Goal: Register for event/course

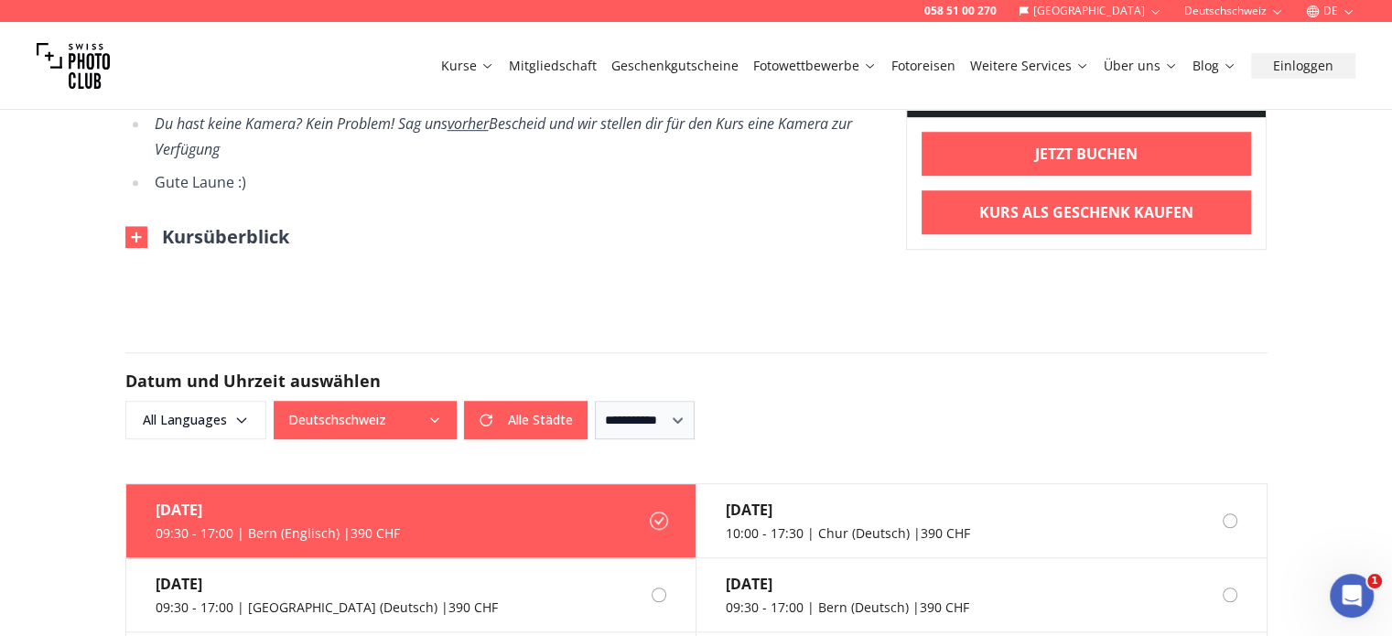
drag, startPoint x: 64, startPoint y: 292, endPoint x: 62, endPoint y: 341, distance: 49.5
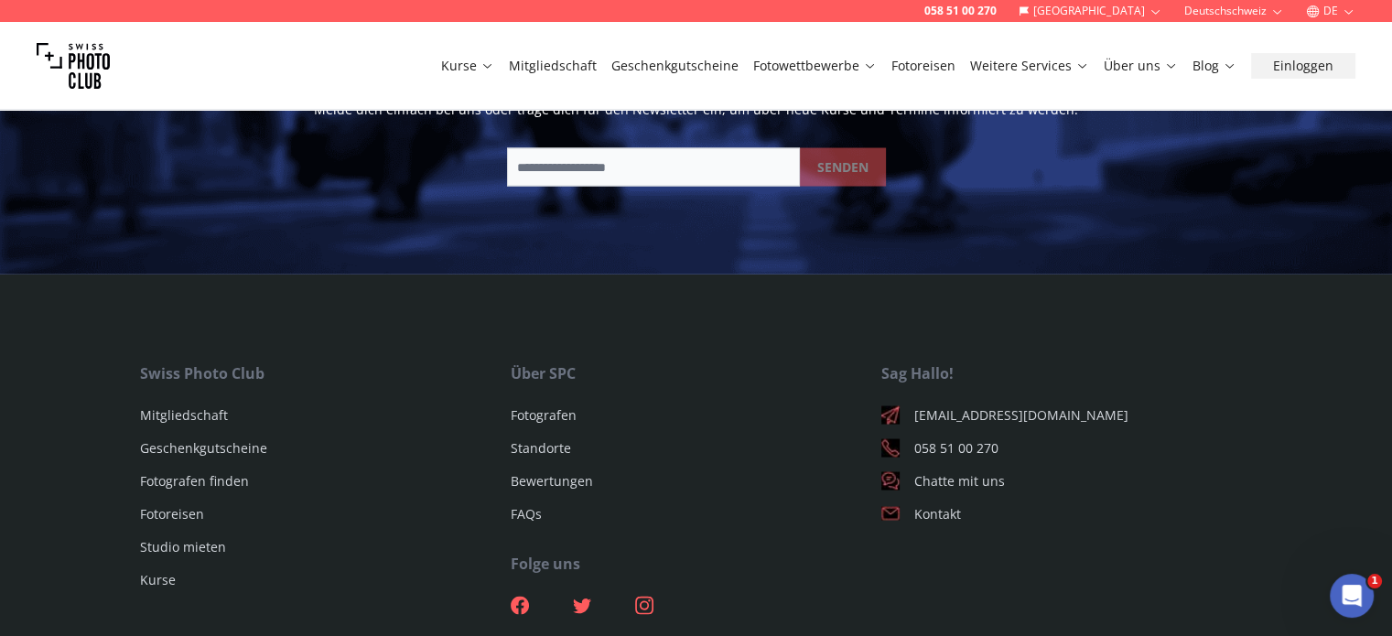
scroll to position [3581, 0]
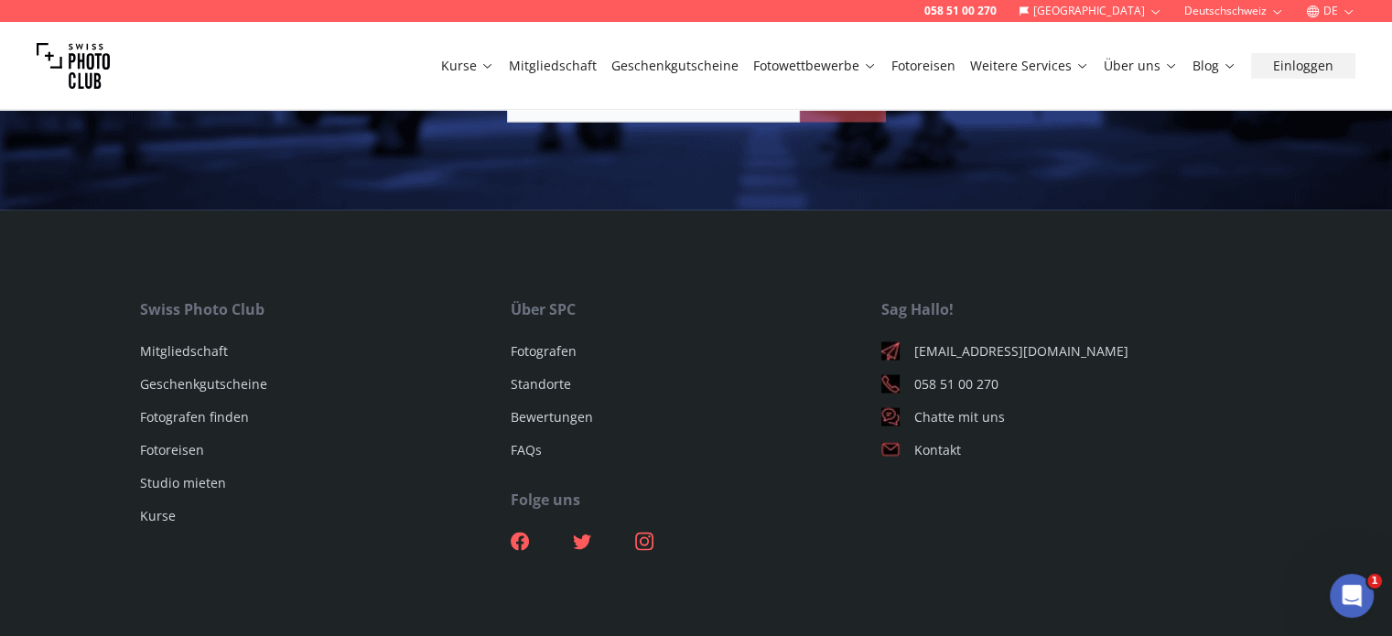
drag, startPoint x: 71, startPoint y: 259, endPoint x: 75, endPoint y: 354, distance: 95.3
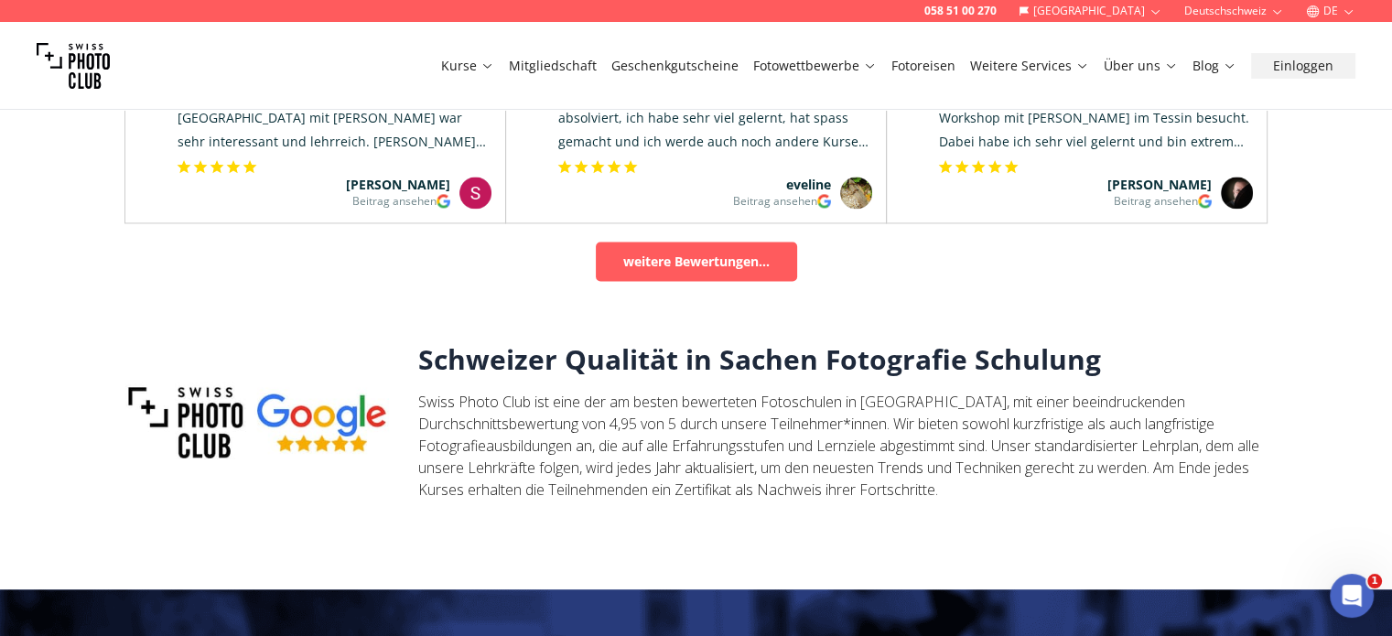
drag, startPoint x: 79, startPoint y: 466, endPoint x: 79, endPoint y: 282, distance: 184.0
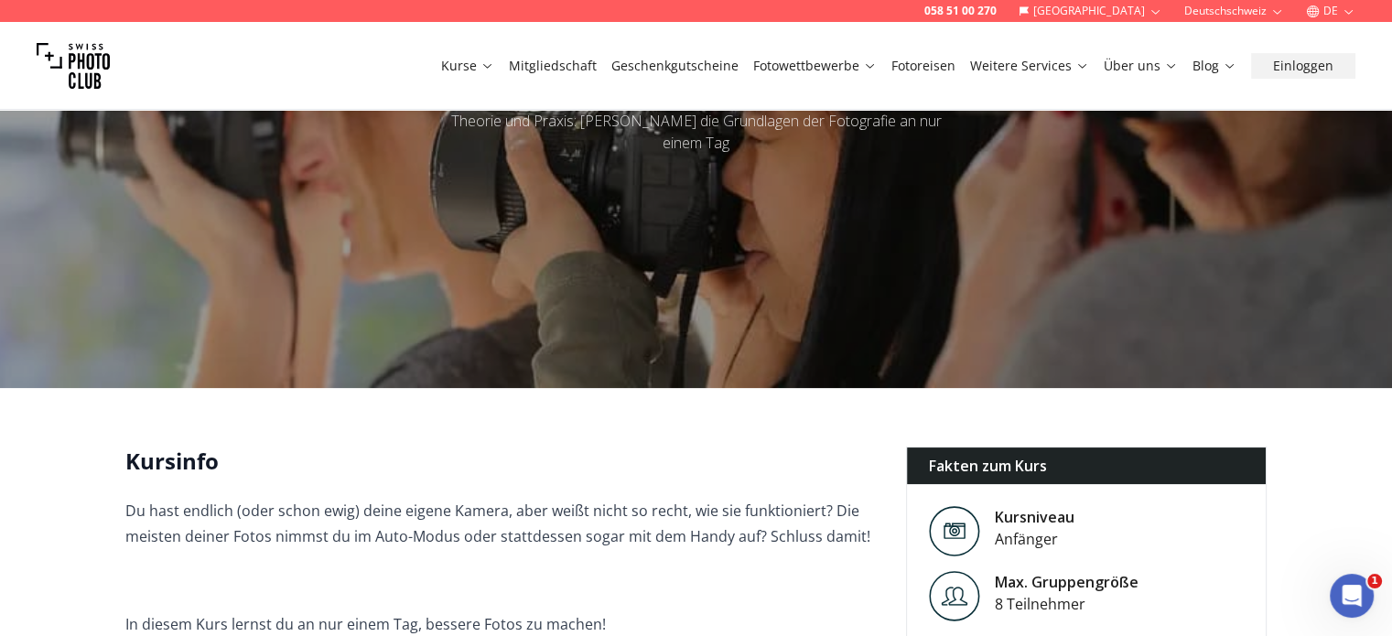
drag, startPoint x: 76, startPoint y: 304, endPoint x: 85, endPoint y: 321, distance: 19.7
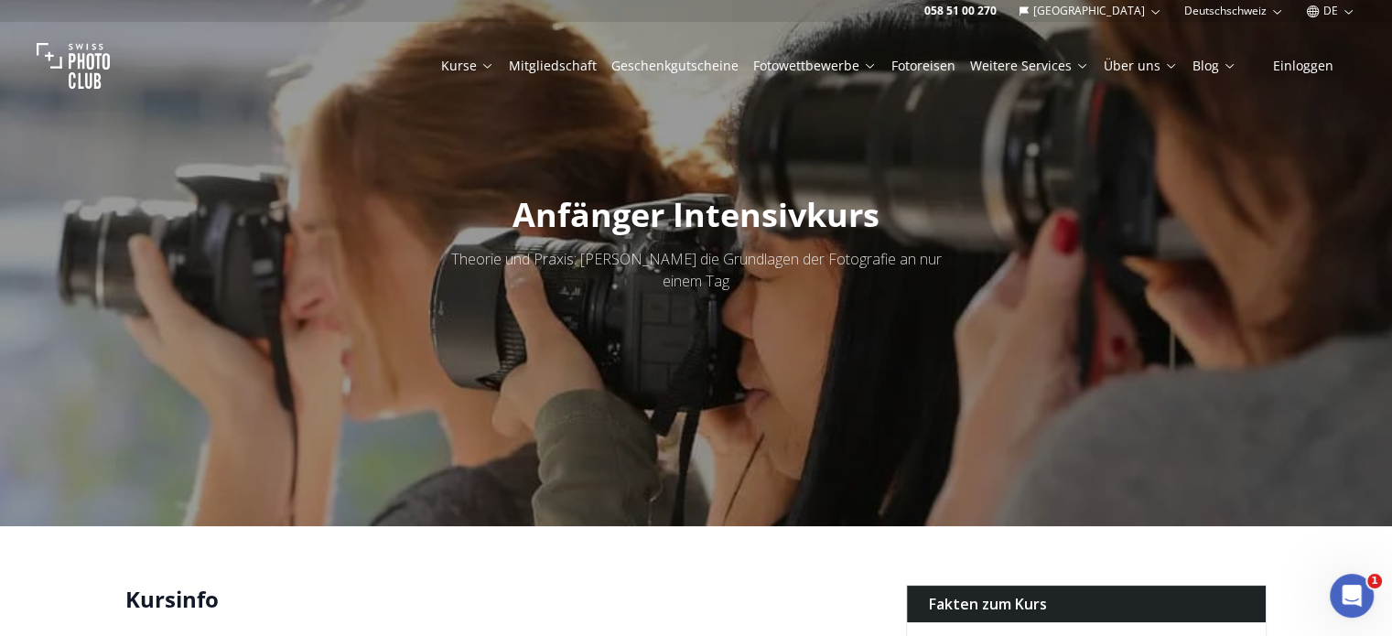
scroll to position [0, 0]
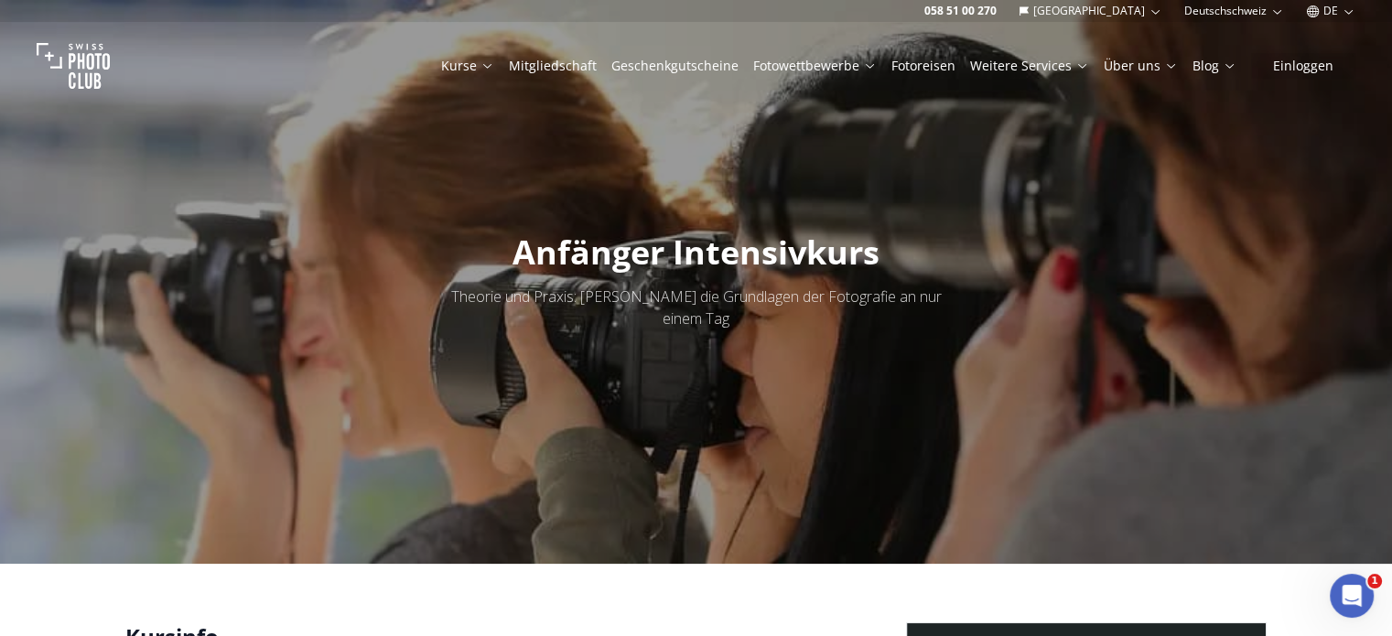
drag, startPoint x: 85, startPoint y: 321, endPoint x: 102, endPoint y: 182, distance: 140.1
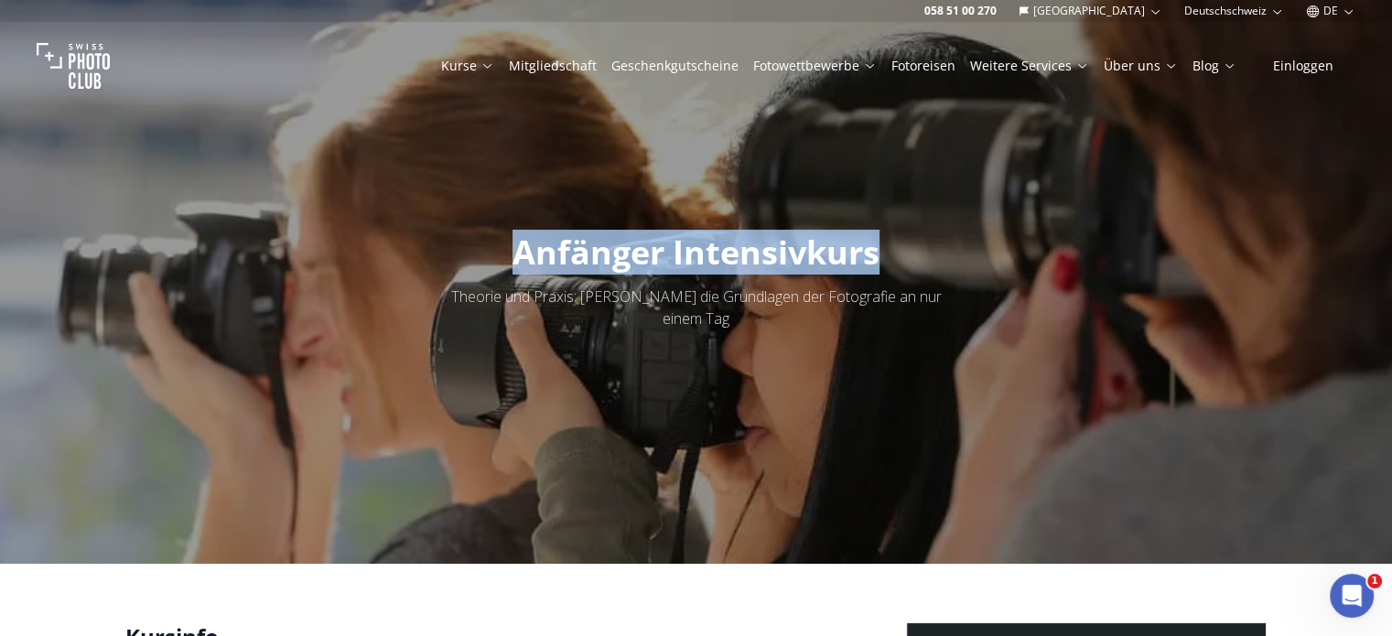
drag, startPoint x: 873, startPoint y: 260, endPoint x: 515, endPoint y: 266, distance: 358.0
click at [515, 266] on span "Anfänger Intensivkurs" at bounding box center [696, 252] width 367 height 45
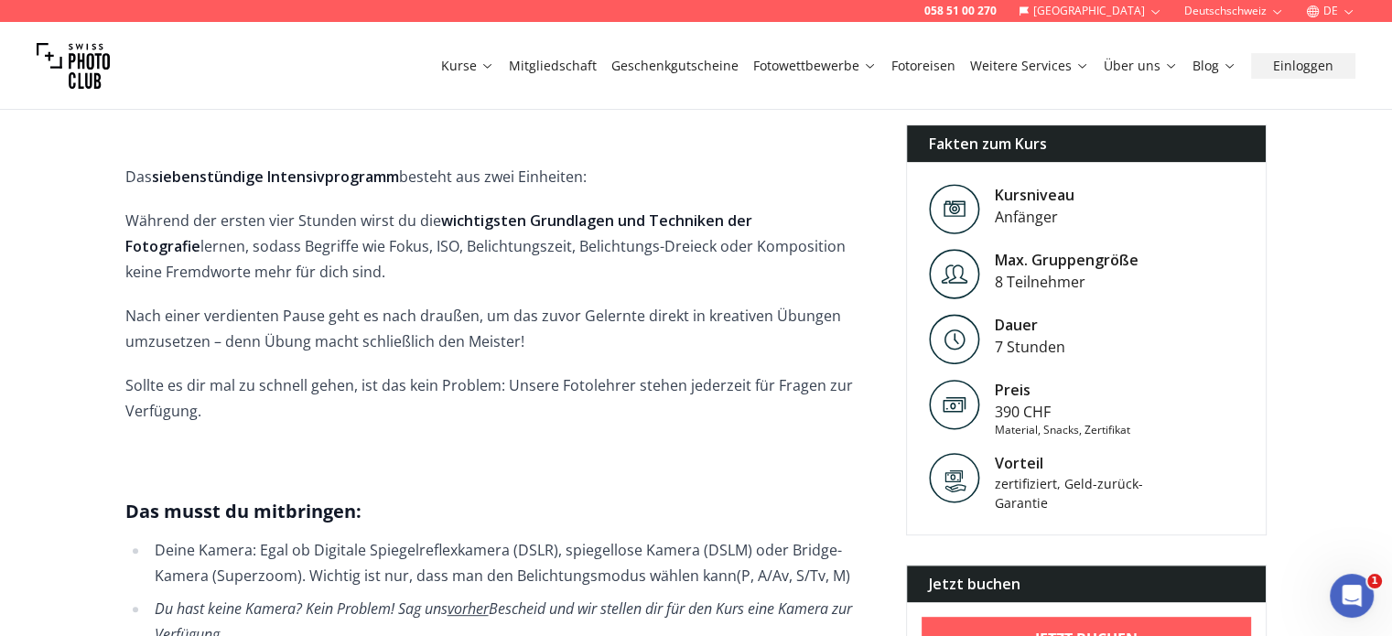
scroll to position [824, 0]
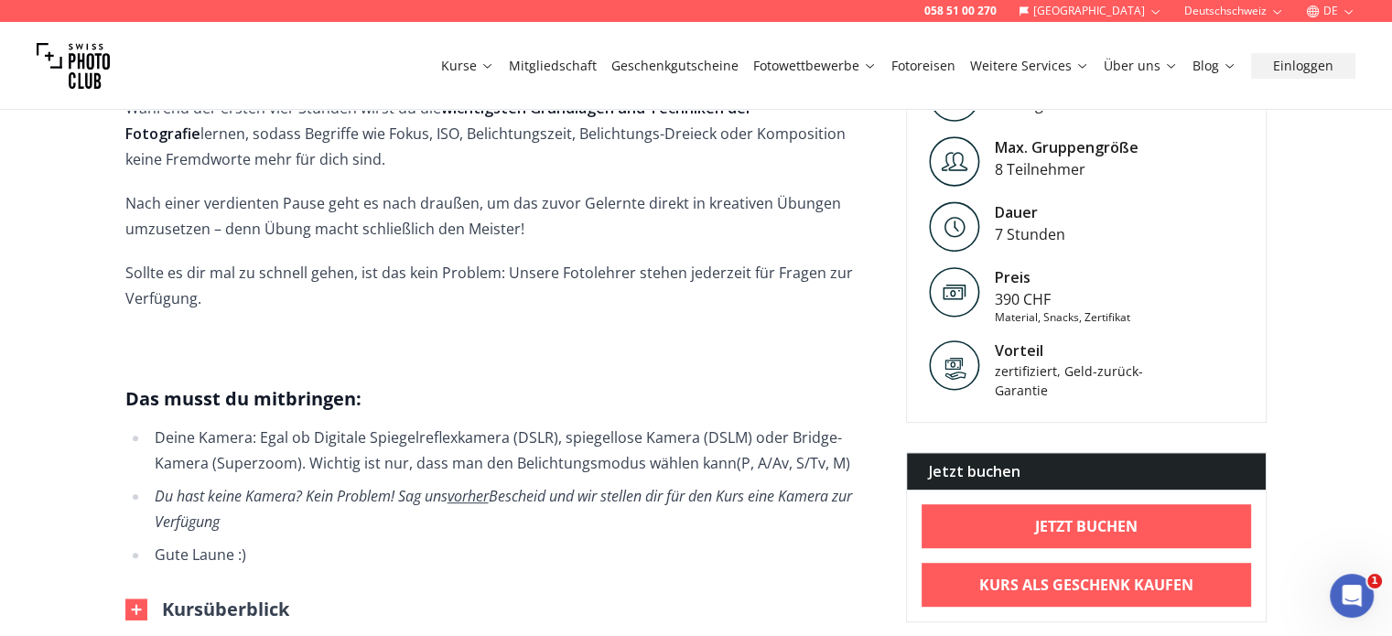
click at [703, 340] on span "Du hast endlich (oder schon ewig) deine eigene Kamera, aber weißt nicht so rech…" at bounding box center [501, 209] width 752 height 718
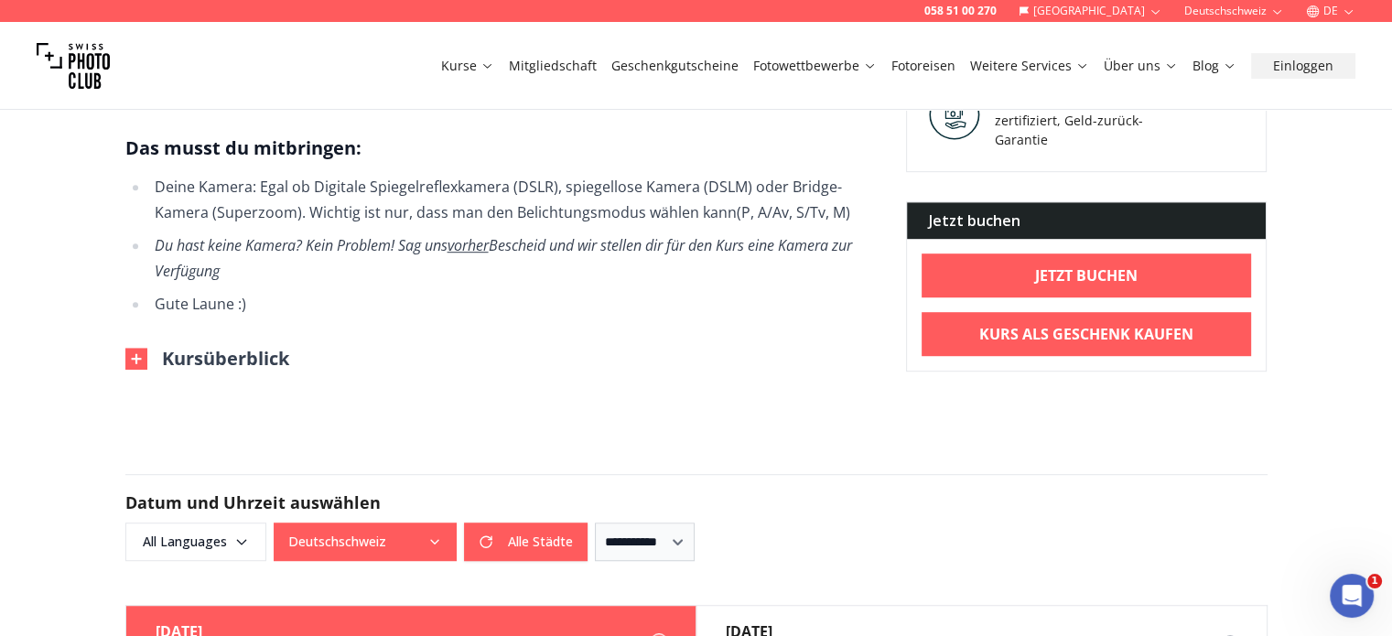
scroll to position [1098, 0]
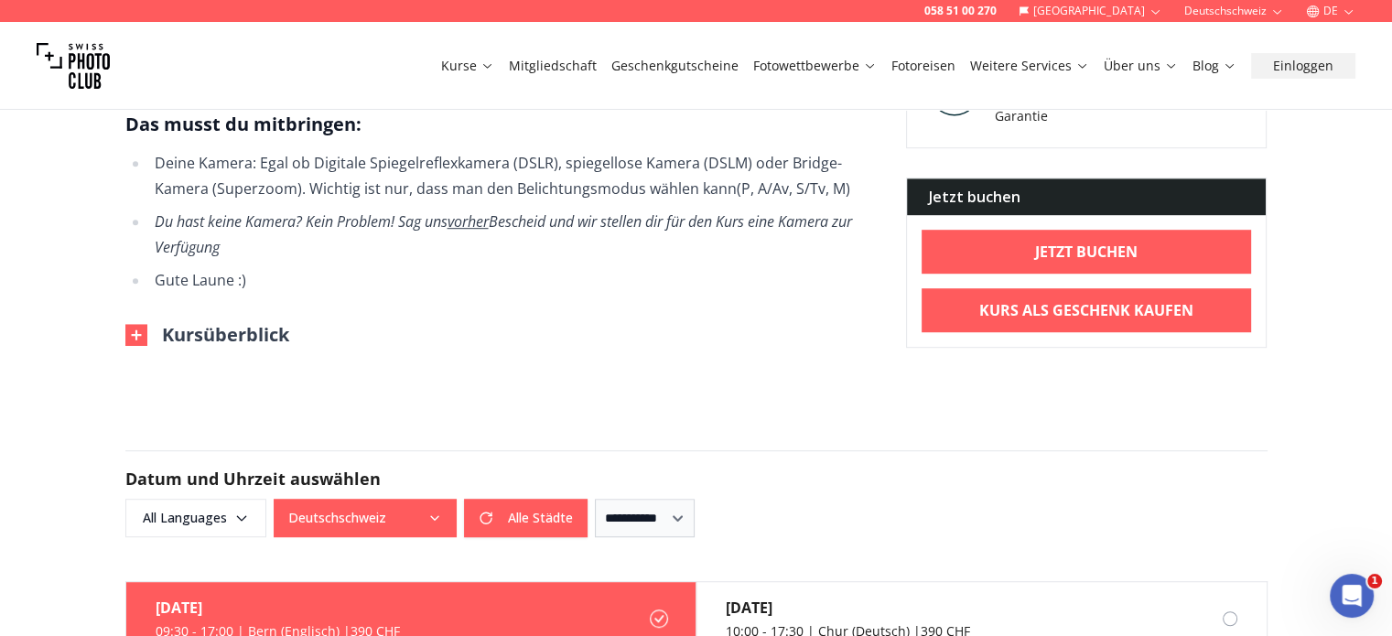
click at [218, 322] on button "Kursüberblick" at bounding box center [207, 335] width 164 height 26
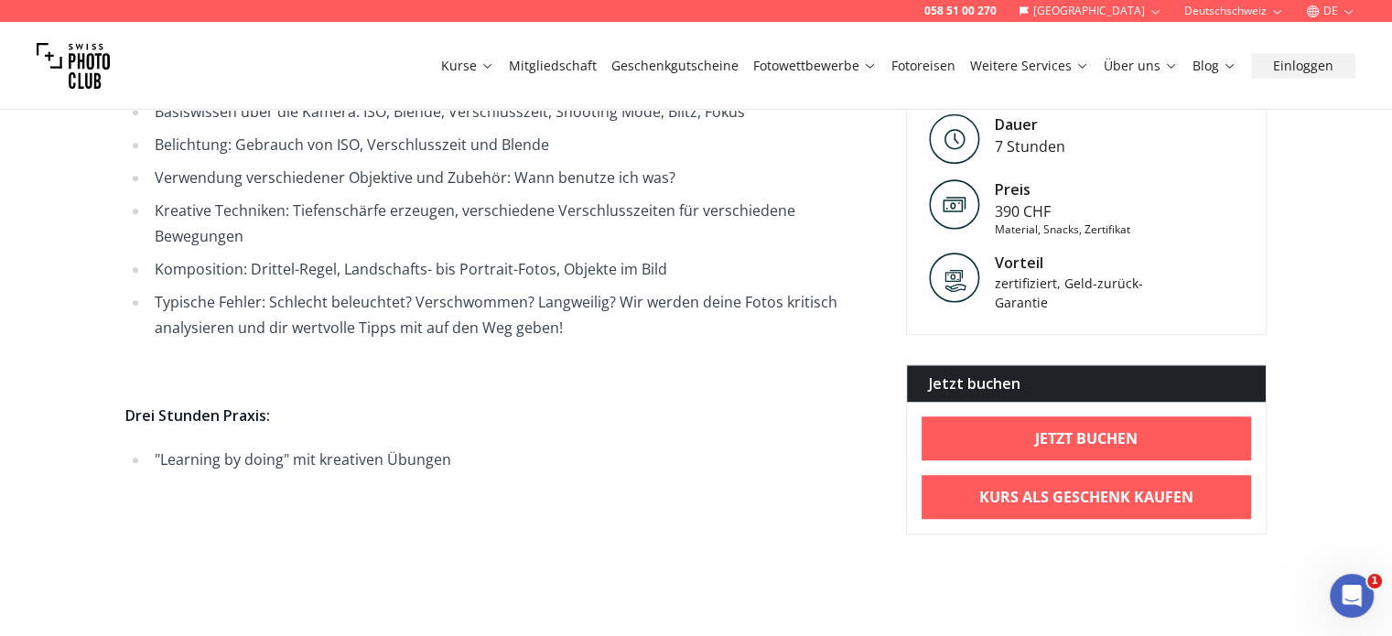
scroll to position [0, 0]
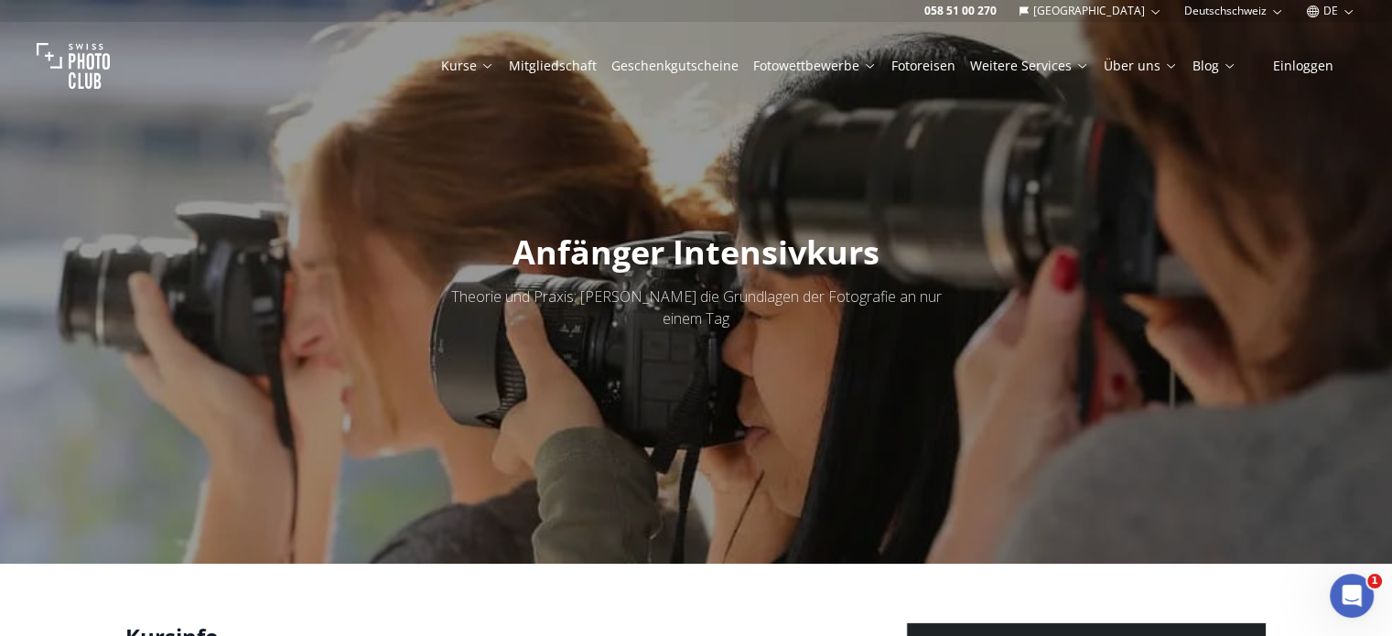
drag, startPoint x: 59, startPoint y: 190, endPoint x: 80, endPoint y: 109, distance: 83.9
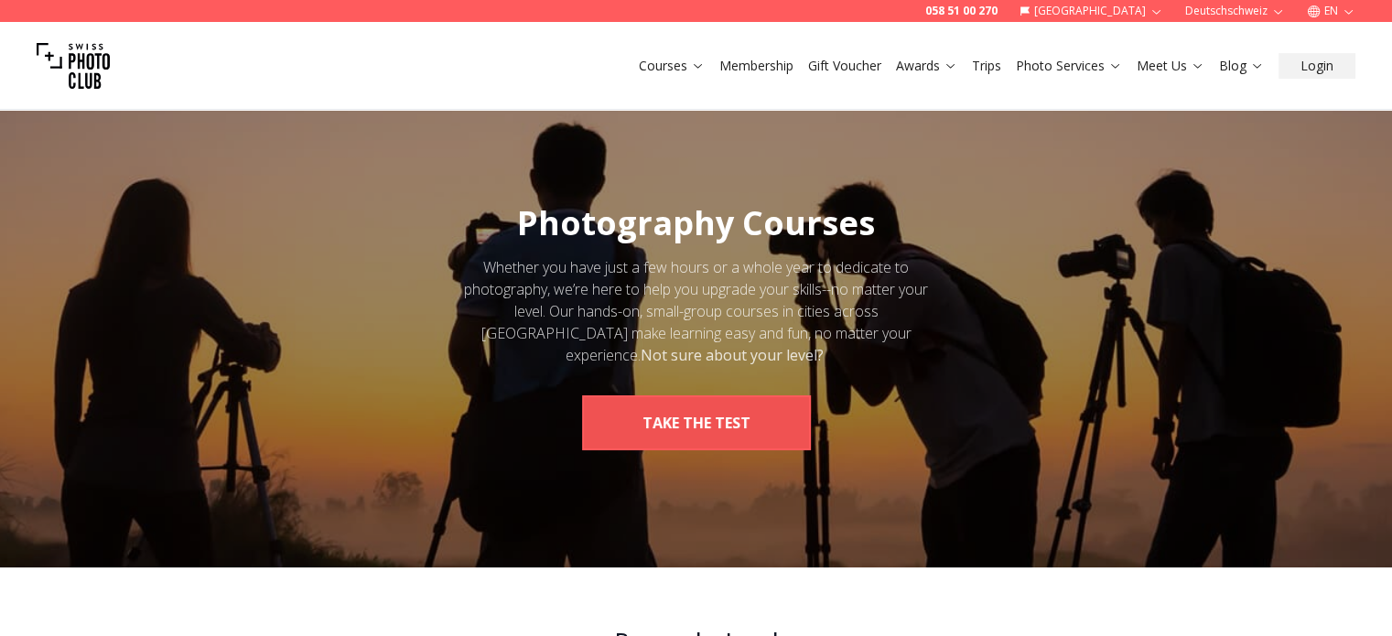
click at [709, 413] on button "take the test" at bounding box center [696, 422] width 229 height 55
